Goal: Task Accomplishment & Management: Complete application form

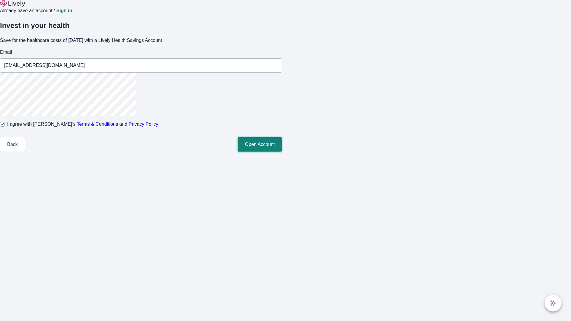
click at [282, 152] on button "Open Account" at bounding box center [260, 144] width 44 height 14
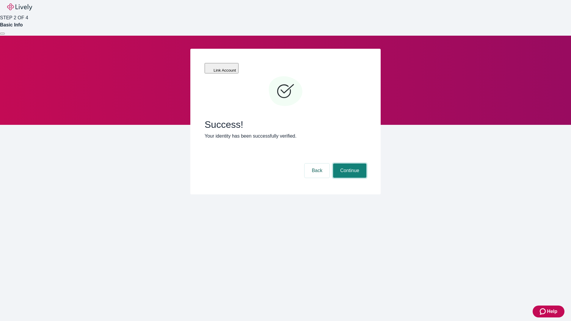
click at [349, 164] on button "Continue" at bounding box center [349, 171] width 33 height 14
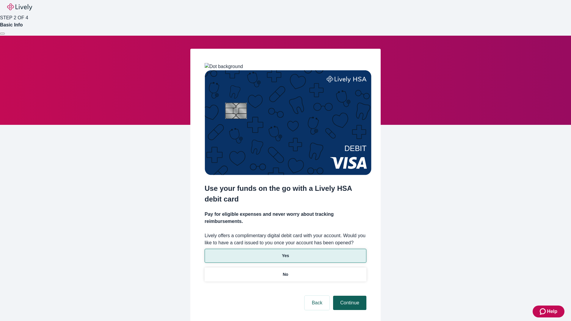
click at [285, 272] on p "No" at bounding box center [286, 275] width 6 height 6
click at [349, 296] on button "Continue" at bounding box center [349, 303] width 33 height 14
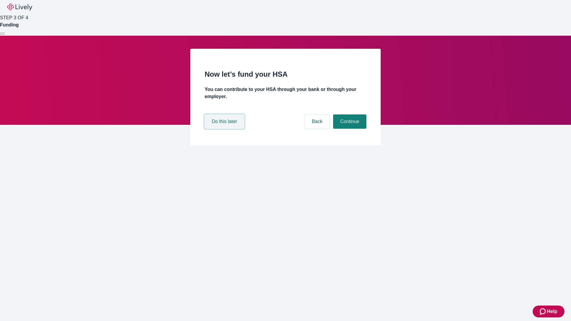
click at [225, 129] on button "Do this later" at bounding box center [225, 122] width 40 height 14
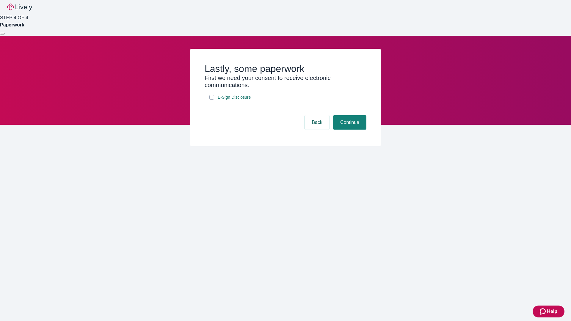
click at [212, 100] on input "E-Sign Disclosure" at bounding box center [211, 97] width 5 height 5
checkbox input "true"
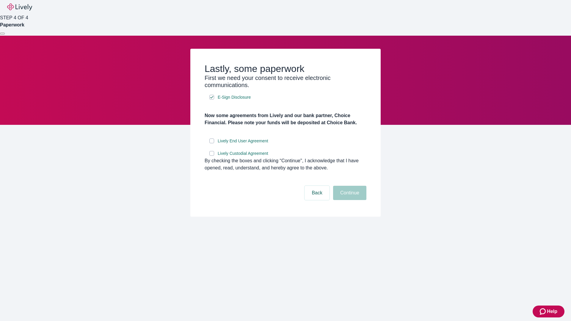
click at [212, 143] on input "Lively End User Agreement" at bounding box center [211, 141] width 5 height 5
checkbox input "true"
click at [212, 156] on input "Lively Custodial Agreement" at bounding box center [211, 153] width 5 height 5
checkbox input "true"
click at [349, 200] on button "Continue" at bounding box center [349, 193] width 33 height 14
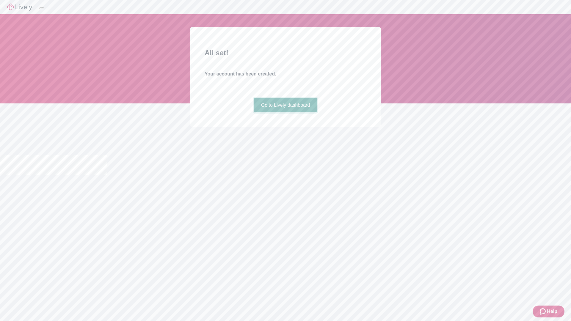
click at [285, 112] on link "Go to Lively dashboard" at bounding box center [285, 105] width 63 height 14
